Goal: Information Seeking & Learning: Learn about a topic

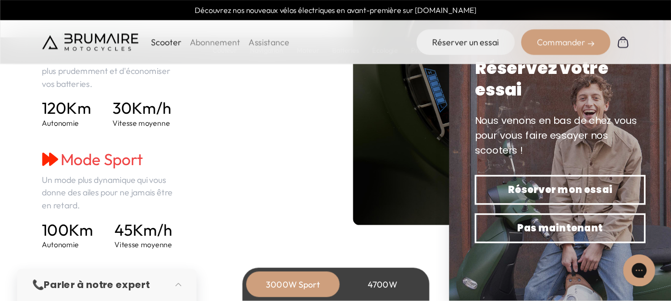
scroll to position [1394, 0]
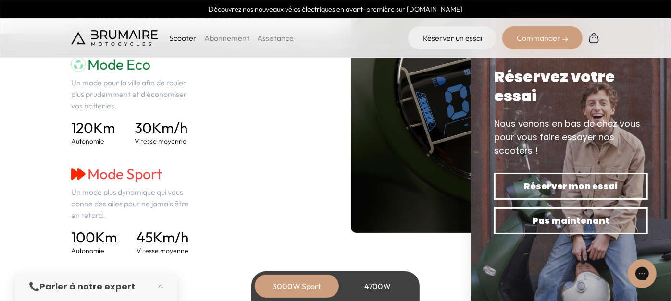
drag, startPoint x: 519, startPoint y: 0, endPoint x: 298, endPoint y: 186, distance: 288.6
click at [298, 186] on div "Mode Eco Un mode pour la ville afin de rouler plus prudemment et d'économiser v…" at bounding box center [195, 156] width 249 height 200
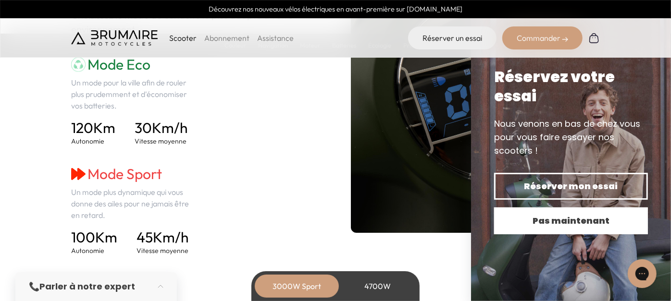
click at [596, 228] on button "Pas maintenant" at bounding box center [571, 221] width 154 height 27
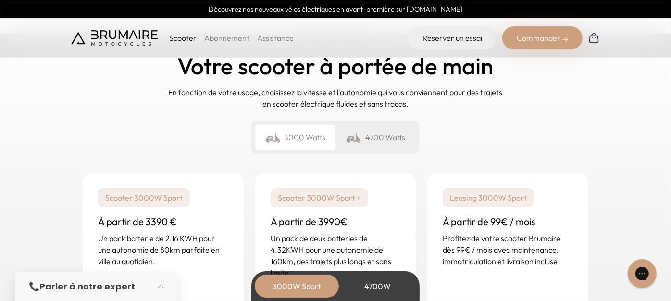
scroll to position [2248, 0]
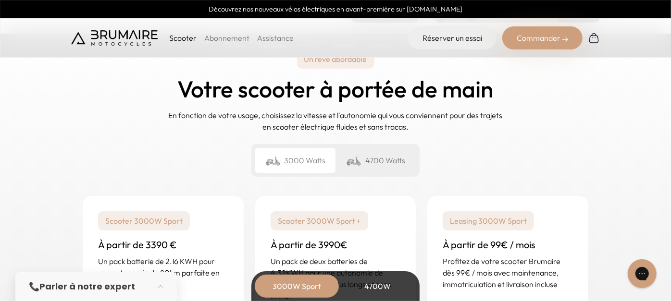
click at [391, 161] on div "4700 Watts" at bounding box center [375, 160] width 80 height 25
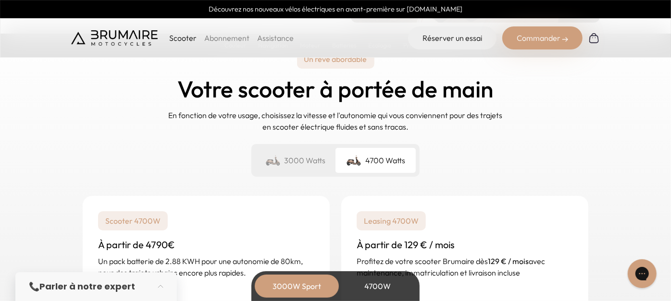
click at [293, 159] on div "3000 Watts" at bounding box center [295, 160] width 80 height 25
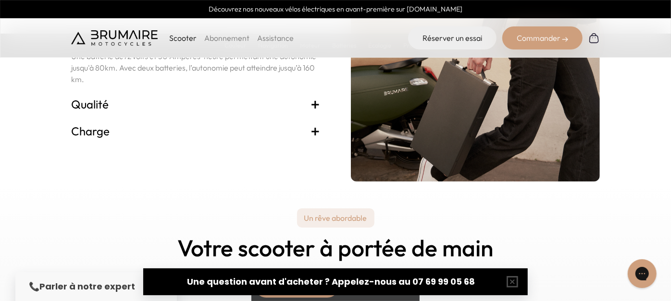
scroll to position [2088, 0]
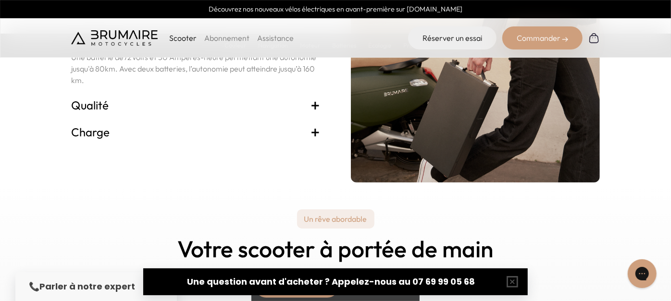
click at [310, 131] on h3 "Charge +" at bounding box center [195, 131] width 249 height 15
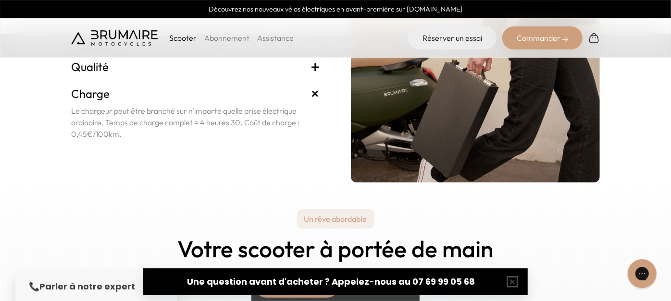
click at [315, 93] on span "+" at bounding box center [316, 94] width 18 height 18
click at [153, 92] on h3 "Charge +" at bounding box center [195, 93] width 249 height 15
click at [314, 89] on span "+" at bounding box center [316, 94] width 18 height 18
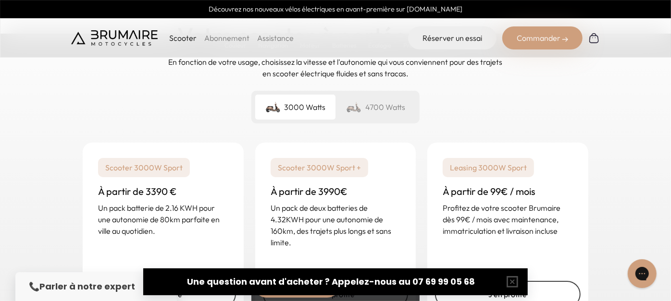
click at [604, 158] on div "Un rêve abordable Votre scooter à portée de main En fonction de votre usage, ch…" at bounding box center [335, 157] width 671 height 377
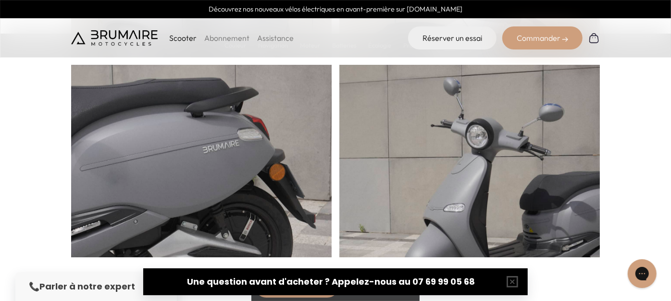
scroll to position [593, 0]
